Goal: Information Seeking & Learning: Learn about a topic

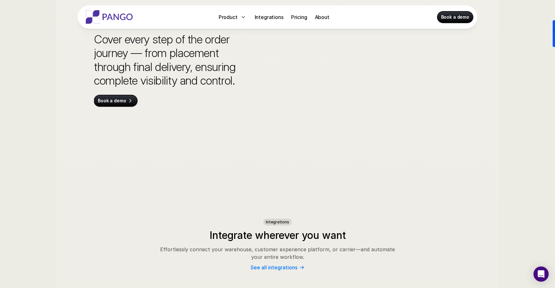
scroll to position [2002, 0]
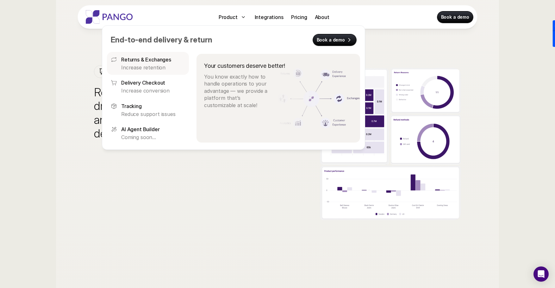
click at [139, 72] on link "Returns & Exchanges Increase retention" at bounding box center [148, 63] width 82 height 23
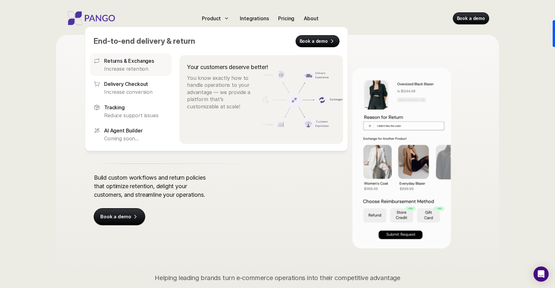
click at [141, 65] on div "Returns & Exchanges Increase retention" at bounding box center [136, 64] width 64 height 15
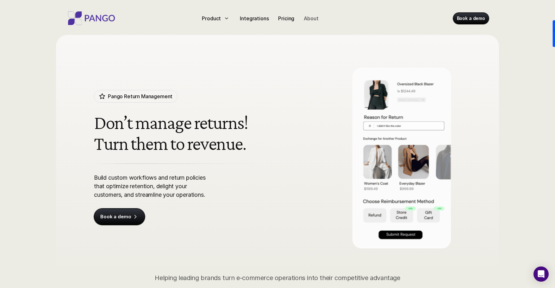
click at [311, 16] on p "About" at bounding box center [311, 19] width 15 height 8
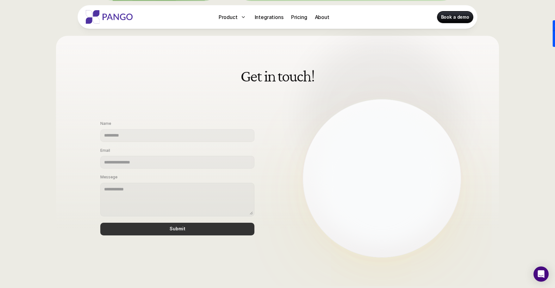
scroll to position [9, 0]
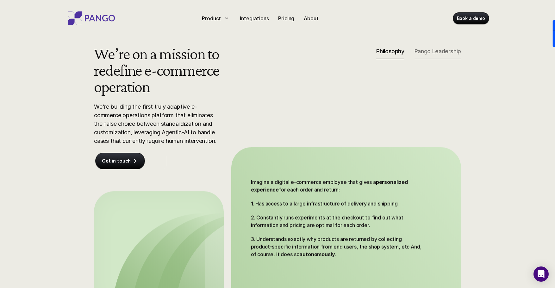
click at [427, 52] on p "Pango Leadership" at bounding box center [438, 51] width 47 height 7
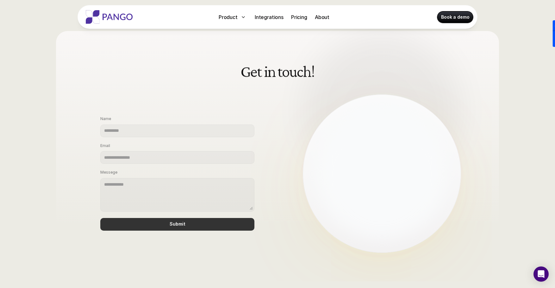
scroll to position [0, 0]
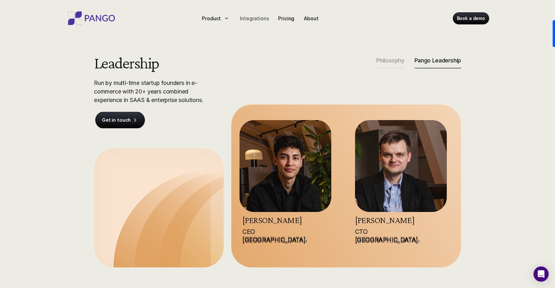
click at [253, 19] on p "Integrations" at bounding box center [254, 19] width 29 height 8
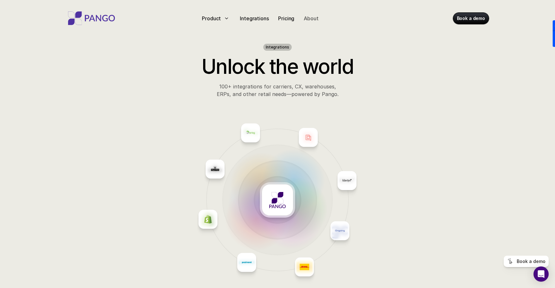
click at [317, 18] on p "About" at bounding box center [311, 19] width 15 height 8
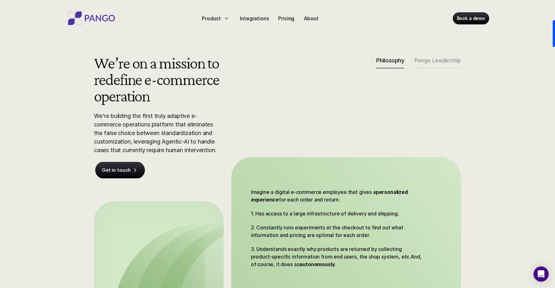
click at [432, 56] on div "We’re on a mission to redefine e-commerce operation We're building the first tr…" at bounding box center [277, 185] width 405 height 263
click at [428, 62] on p "Pango Leadership" at bounding box center [438, 60] width 47 height 7
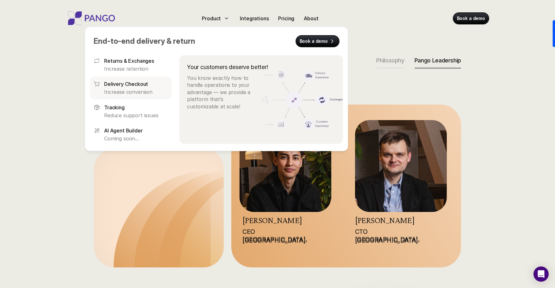
click at [135, 85] on p "Delivery Checkout" at bounding box center [126, 84] width 44 height 8
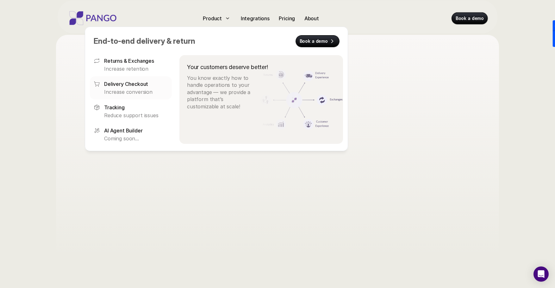
scroll to position [35, 0]
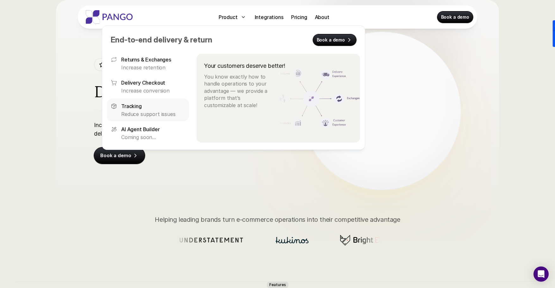
click at [131, 114] on p "Reduce support issues" at bounding box center [153, 113] width 64 height 7
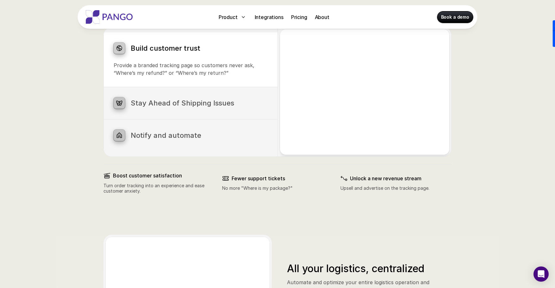
scroll to position [339, 0]
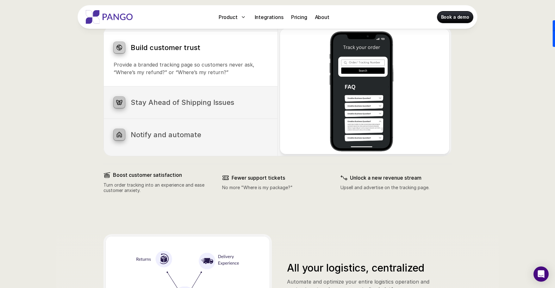
click at [181, 102] on h3 "Stay Ahead of Shipping Issues" at bounding box center [199, 102] width 137 height 8
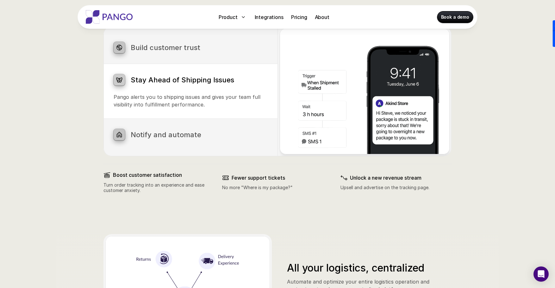
click at [172, 137] on h3 "Notify and automate" at bounding box center [199, 134] width 137 height 8
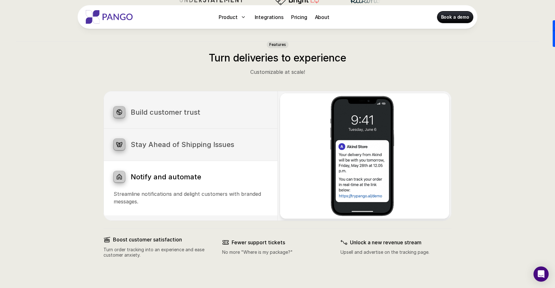
scroll to position [0, 0]
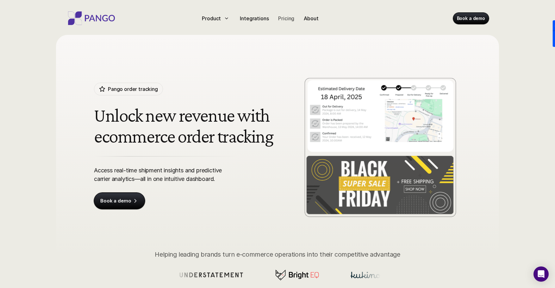
click at [288, 20] on p "Pricing" at bounding box center [286, 19] width 16 height 8
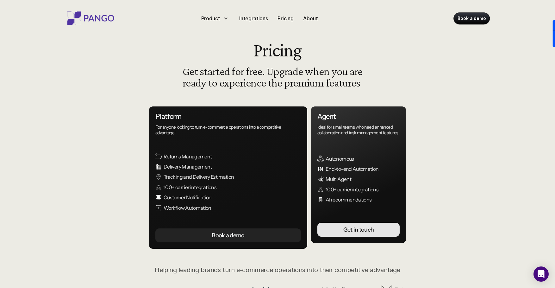
scroll to position [8, 0]
